Goal: Task Accomplishment & Management: Manage account settings

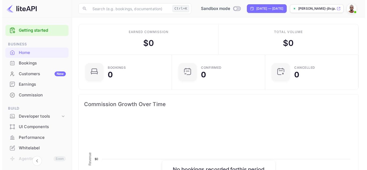
scroll to position [83, 86]
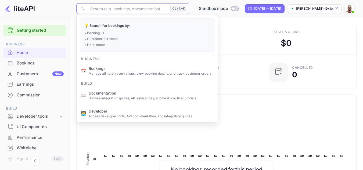
click at [149, 10] on input "text" at bounding box center [127, 8] width 81 height 11
click at [260, 37] on div "Total volume $ 0" at bounding box center [287, 39] width 140 height 30
click at [147, 9] on input "text" at bounding box center [127, 8] width 81 height 11
click at [253, 45] on div "Total volume $ 0" at bounding box center [287, 39] width 140 height 30
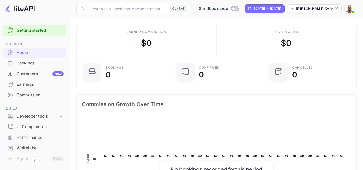
click at [39, 67] on div "Bookings" at bounding box center [34, 63] width 63 height 10
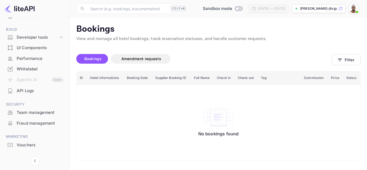
scroll to position [81, 0]
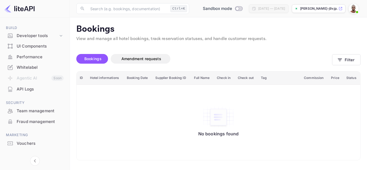
click at [38, 90] on div "API Logs" at bounding box center [40, 89] width 47 height 6
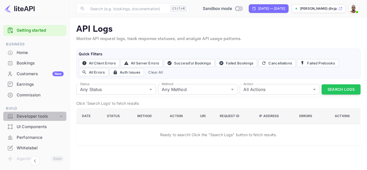
click at [37, 116] on div "Developer tools" at bounding box center [38, 116] width 42 height 6
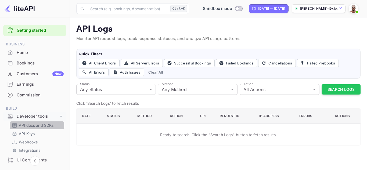
click at [37, 127] on p "API docs and SDKs" at bounding box center [36, 126] width 35 height 6
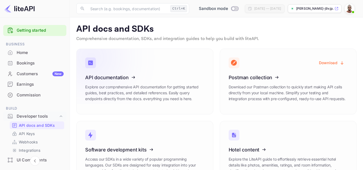
click at [153, 89] on icon at bounding box center [119, 76] width 84 height 55
click at [35, 116] on div "Developer tools" at bounding box center [38, 116] width 42 height 6
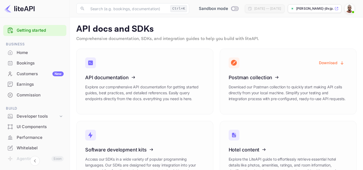
click at [348, 6] on img at bounding box center [349, 8] width 9 height 9
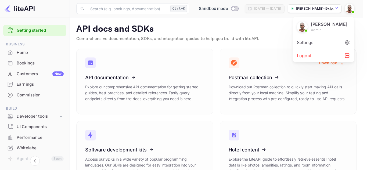
click at [321, 43] on div "Settings" at bounding box center [324, 42] width 62 height 13
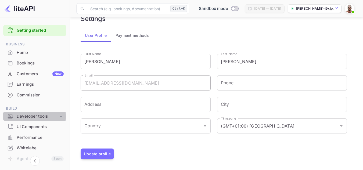
click at [24, 116] on div "Developer tools" at bounding box center [38, 116] width 42 height 6
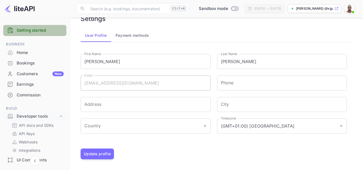
click at [41, 29] on link "Getting started" at bounding box center [40, 30] width 47 height 6
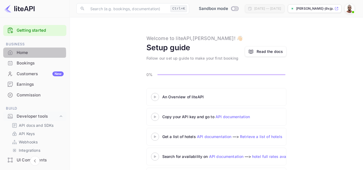
click at [19, 53] on div "Home" at bounding box center [40, 53] width 47 height 6
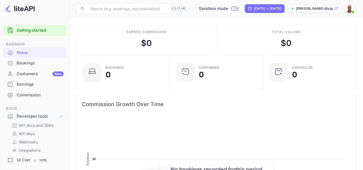
scroll to position [83, 86]
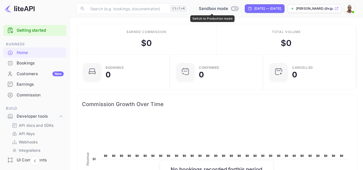
click at [228, 9] on input "Switch to Production mode" at bounding box center [233, 8] width 11 height 3
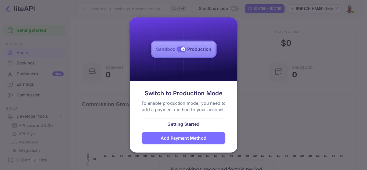
click at [181, 123] on div "Getting Started" at bounding box center [183, 124] width 32 height 6
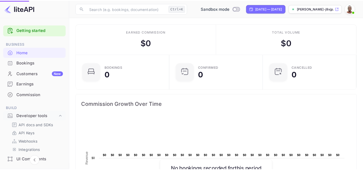
scroll to position [4, 4]
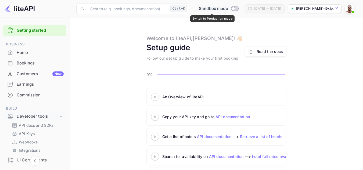
click at [231, 8] on input "Switch to Production mode" at bounding box center [233, 8] width 11 height 3
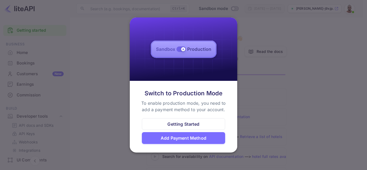
click at [185, 138] on div "Add Payment Method" at bounding box center [184, 138] width 46 height 6
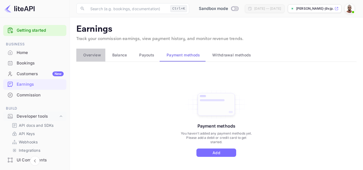
click at [94, 56] on span "Overview" at bounding box center [92, 55] width 18 height 6
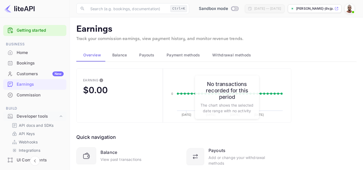
click at [117, 56] on span "Balance" at bounding box center [119, 55] width 15 height 6
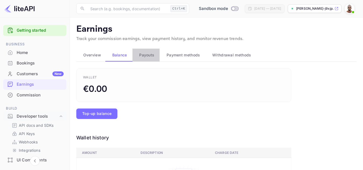
click at [142, 54] on span "Payouts" at bounding box center [146, 55] width 15 height 6
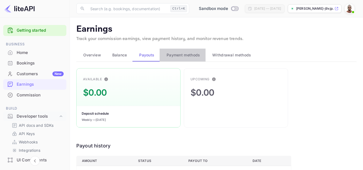
click at [171, 57] on span "Payment methods" at bounding box center [184, 55] width 34 height 6
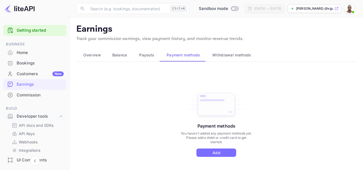
click at [231, 57] on span "Withdrawal methods" at bounding box center [231, 55] width 39 height 6
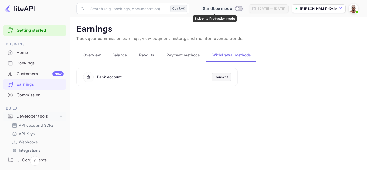
click at [232, 8] on input "Switch to Production mode" at bounding box center [237, 8] width 11 height 3
checkbox input "false"
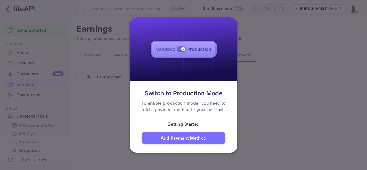
click at [188, 124] on div "Getting Started" at bounding box center [183, 124] width 32 height 6
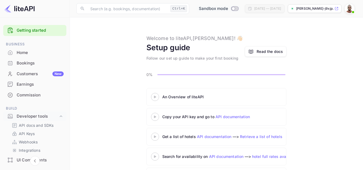
click at [231, 6] on span "Switch to Production mode" at bounding box center [235, 8] width 8 height 5
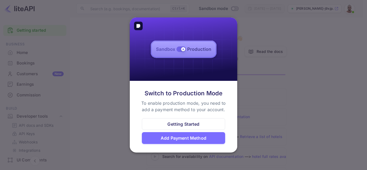
click at [182, 49] on img at bounding box center [183, 49] width 107 height 64
click at [175, 141] on div "Add Payment Method" at bounding box center [184, 138] width 46 height 6
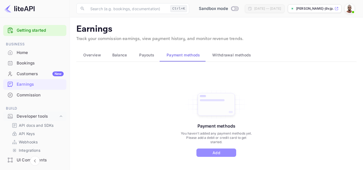
click at [205, 153] on button "Add" at bounding box center [216, 153] width 40 height 8
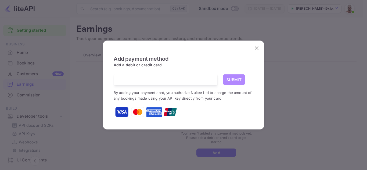
click at [230, 81] on button "Submit" at bounding box center [233, 79] width 21 height 10
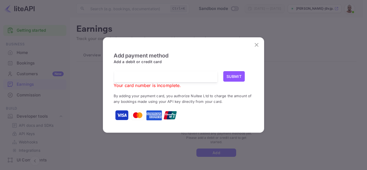
click at [161, 80] on div at bounding box center [167, 76] width 99 height 11
click at [258, 44] on icon "close" at bounding box center [257, 45] width 4 height 4
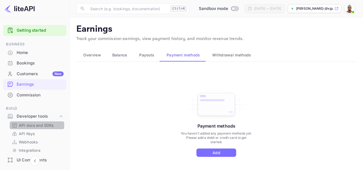
click at [38, 124] on p "API docs and SDKs" at bounding box center [36, 126] width 35 height 6
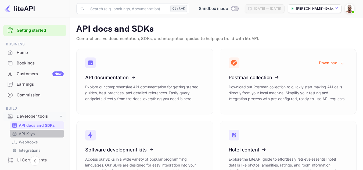
click at [33, 135] on p "API Keys" at bounding box center [27, 134] width 16 height 6
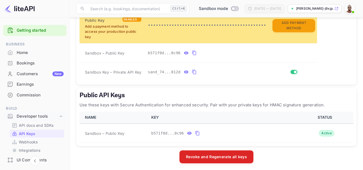
scroll to position [175, 0]
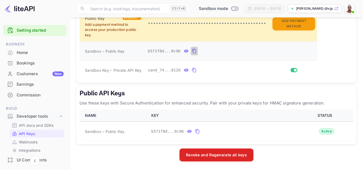
click at [193, 51] on icon "private api keys table" at bounding box center [194, 51] width 5 height 6
click at [184, 49] on icon "private api keys table" at bounding box center [186, 51] width 5 height 6
click at [243, 50] on icon "private api keys table" at bounding box center [245, 51] width 5 height 6
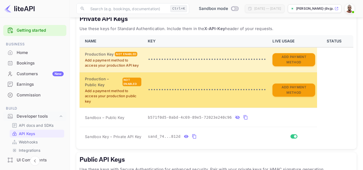
scroll to position [94, 0]
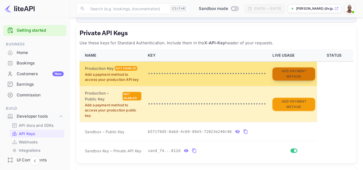
click at [294, 75] on button "Add Payment Method" at bounding box center [293, 73] width 43 height 13
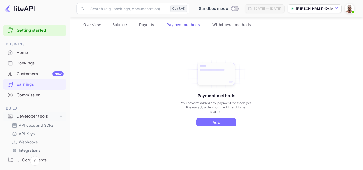
scroll to position [31, 0]
click at [218, 121] on button "Add" at bounding box center [216, 122] width 40 height 8
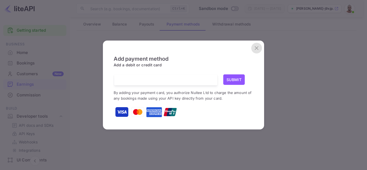
click at [258, 48] on icon "close" at bounding box center [256, 48] width 6 height 6
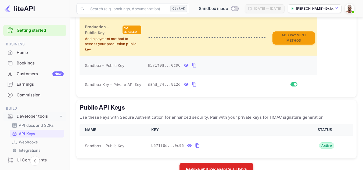
scroll to position [175, 0]
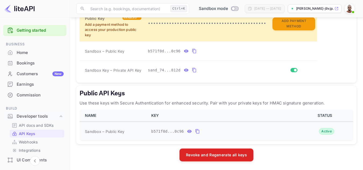
click at [187, 133] on icon "public api keys table" at bounding box center [189, 131] width 5 height 3
click at [184, 51] on icon "private api keys table" at bounding box center [186, 51] width 5 height 6
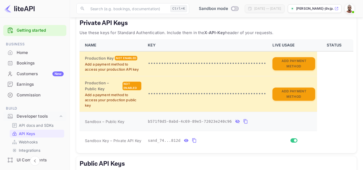
scroll to position [94, 0]
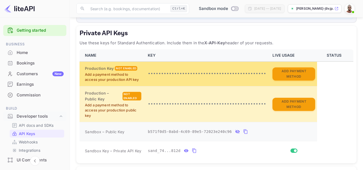
click at [251, 74] on p "•••••••••••••••••••••••••••••••••••••••••••••" at bounding box center [207, 74] width 118 height 6
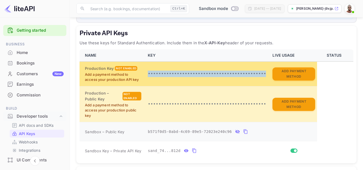
drag, startPoint x: 256, startPoint y: 73, endPoint x: 145, endPoint y: 71, distance: 111.3
click at [145, 71] on td "•••••••••••••••••••••••••••••••••••••••••••••" at bounding box center [207, 74] width 125 height 25
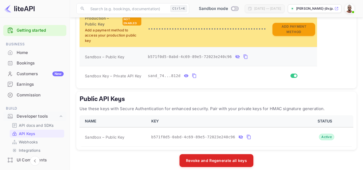
scroll to position [175, 0]
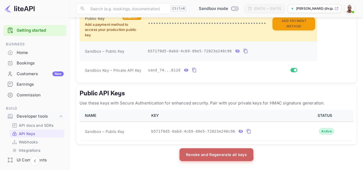
click at [213, 152] on button "Revoke and Regenerate all keys" at bounding box center [216, 154] width 74 height 13
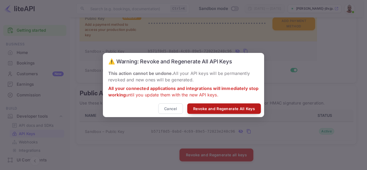
click at [231, 110] on button "Revoke and Regenerate All Keys" at bounding box center [224, 108] width 74 height 10
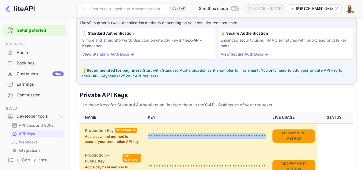
scroll to position [29, 0]
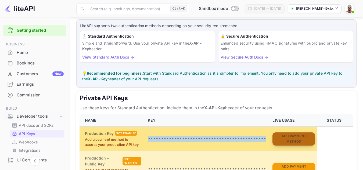
click at [285, 139] on button "Add Payment Method" at bounding box center [293, 138] width 43 height 13
